Goal: Information Seeking & Learning: Understand process/instructions

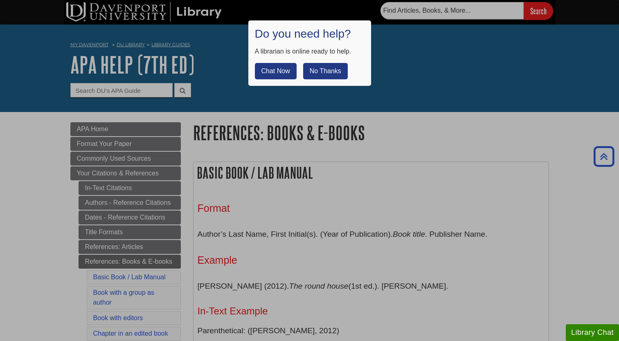
scroll to position [1349, 0]
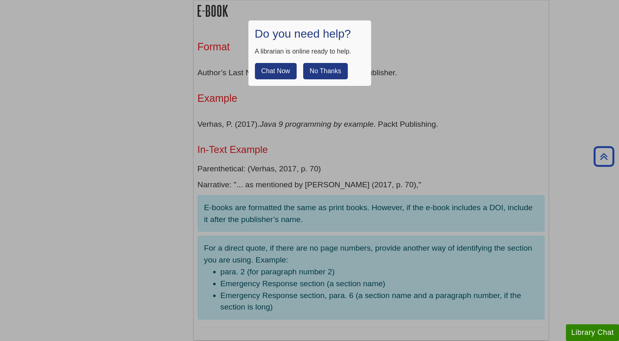
click at [385, 54] on div at bounding box center [309, 170] width 619 height 341
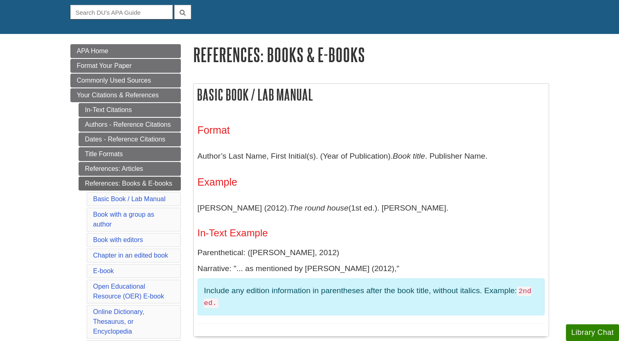
scroll to position [80, 0]
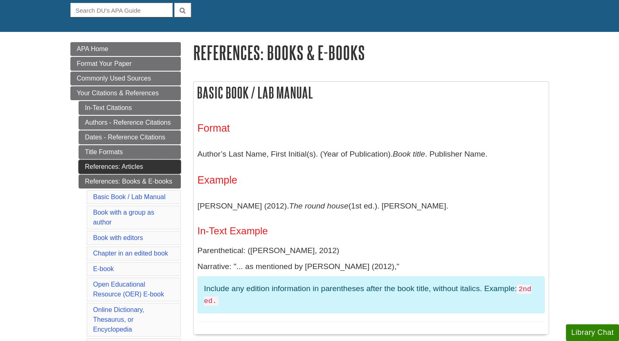
click at [150, 165] on link "References: Articles" at bounding box center [130, 167] width 102 height 14
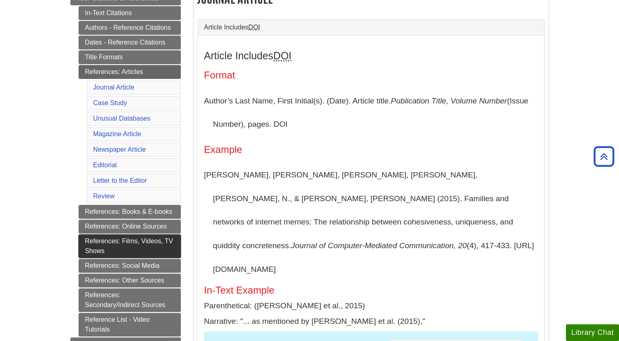
scroll to position [175, 0]
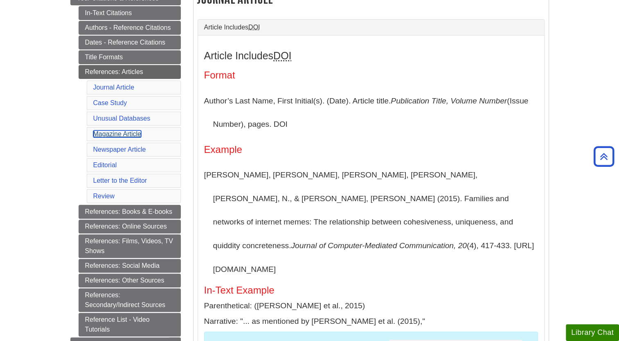
click at [116, 133] on link "Magazine Article" at bounding box center [117, 133] width 48 height 7
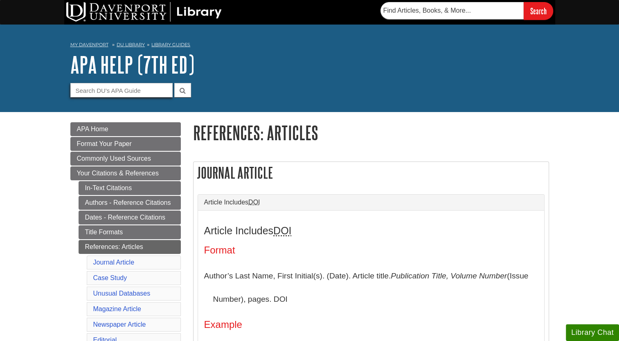
click at [142, 87] on input "Guide Search Terms" at bounding box center [121, 90] width 102 height 14
type input "WEPSITE"
click at [174, 83] on button "submit" at bounding box center [182, 90] width 17 height 14
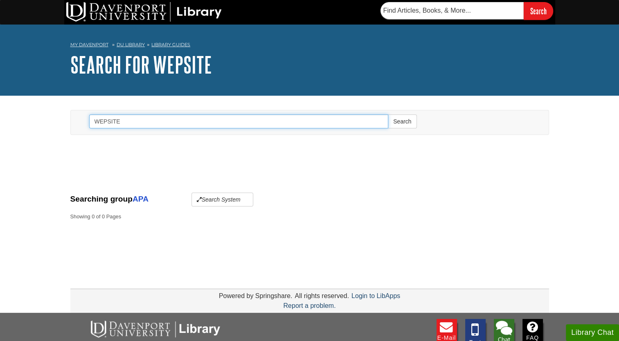
click at [134, 123] on input "WEPSITE" at bounding box center [238, 121] width 299 height 14
click at [388, 114] on button "Search" at bounding box center [402, 121] width 29 height 14
drag, startPoint x: 135, startPoint y: 124, endPoint x: 81, endPoint y: 124, distance: 53.6
click at [81, 124] on div "Search WEPCITE Search" at bounding box center [309, 122] width 465 height 24
type input "ONLINE"
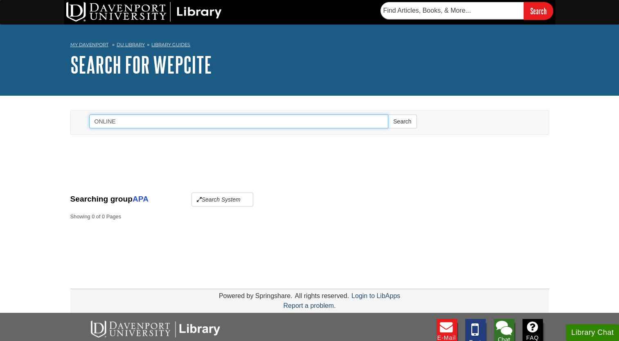
click at [388, 114] on button "Search" at bounding box center [402, 121] width 29 height 14
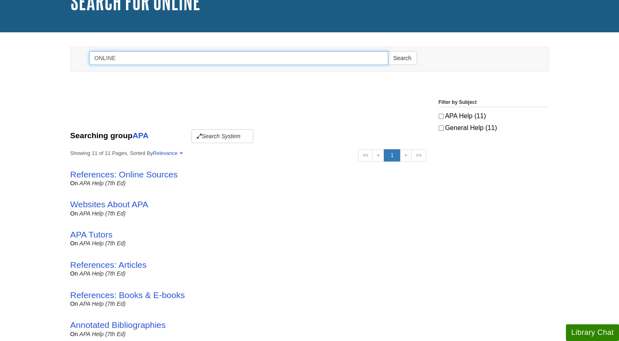
scroll to position [64, 0]
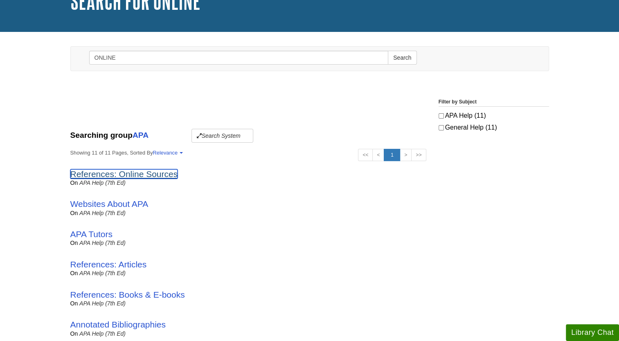
click at [147, 174] on link "References: Online Sources" at bounding box center [124, 173] width 108 height 9
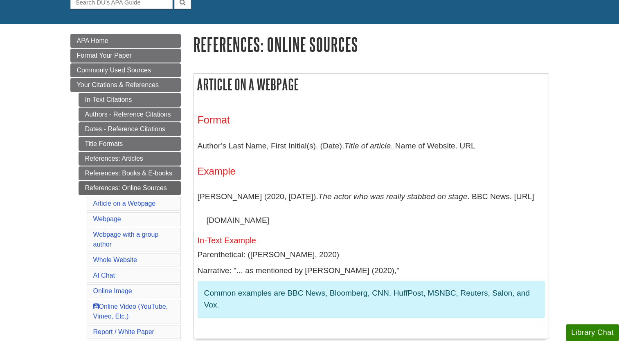
scroll to position [89, 0]
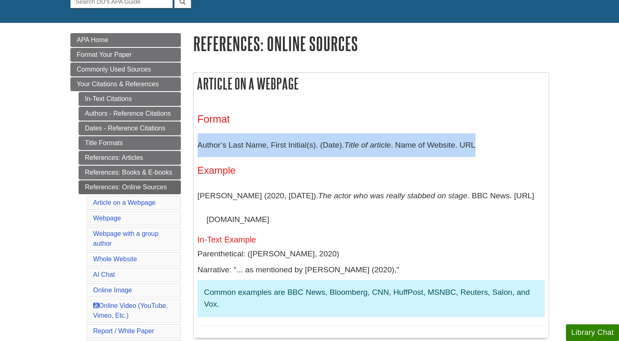
drag, startPoint x: 197, startPoint y: 144, endPoint x: 489, endPoint y: 145, distance: 291.5
click at [489, 145] on p "Author’s Last Name, First Initial(s). (Date). Title of article . Name of Websit…" at bounding box center [370, 145] width 347 height 24
copy p "Author’s Last Name, First Initial(s). (Date). Title of article . Name of Websit…"
drag, startPoint x: 195, startPoint y: 197, endPoint x: 369, endPoint y: 219, distance: 175.2
click at [369, 219] on div "Format Author’s Last Name, First Initial(s). (Date). Title of article . Name of…" at bounding box center [370, 219] width 355 height 236
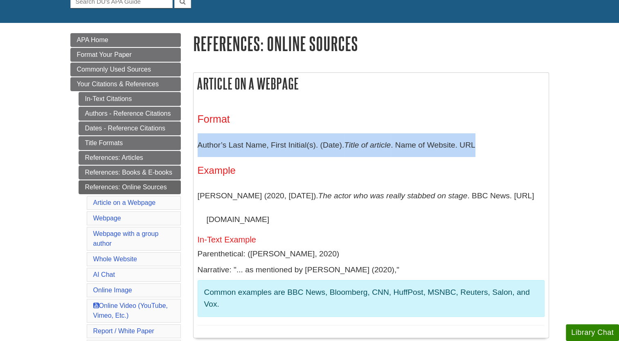
copy p "[PERSON_NAME] (2020, [DATE]). The actor who was really stabbed on stage . BBC N…"
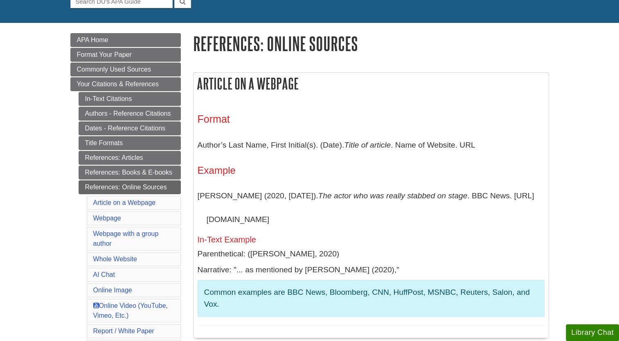
click at [153, 36] on link "APA Home" at bounding box center [125, 40] width 110 height 14
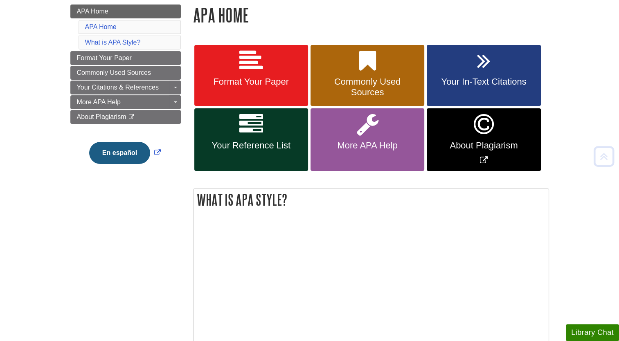
scroll to position [119, 0]
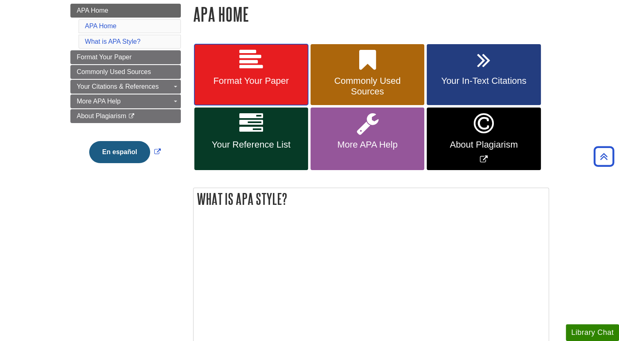
click at [267, 49] on link "Format Your Paper" at bounding box center [251, 74] width 114 height 61
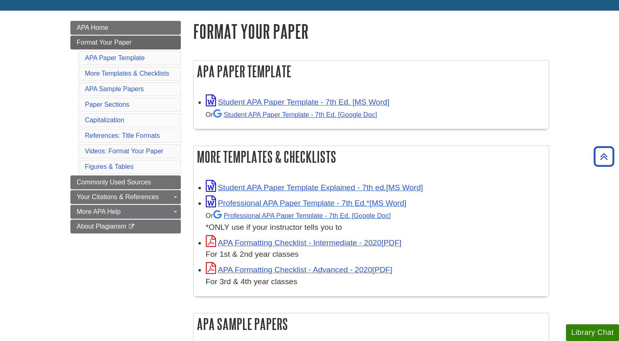
scroll to position [101, 0]
click at [160, 75] on link "More Templates & Checklists" at bounding box center [127, 73] width 84 height 7
